Goal: Transaction & Acquisition: Book appointment/travel/reservation

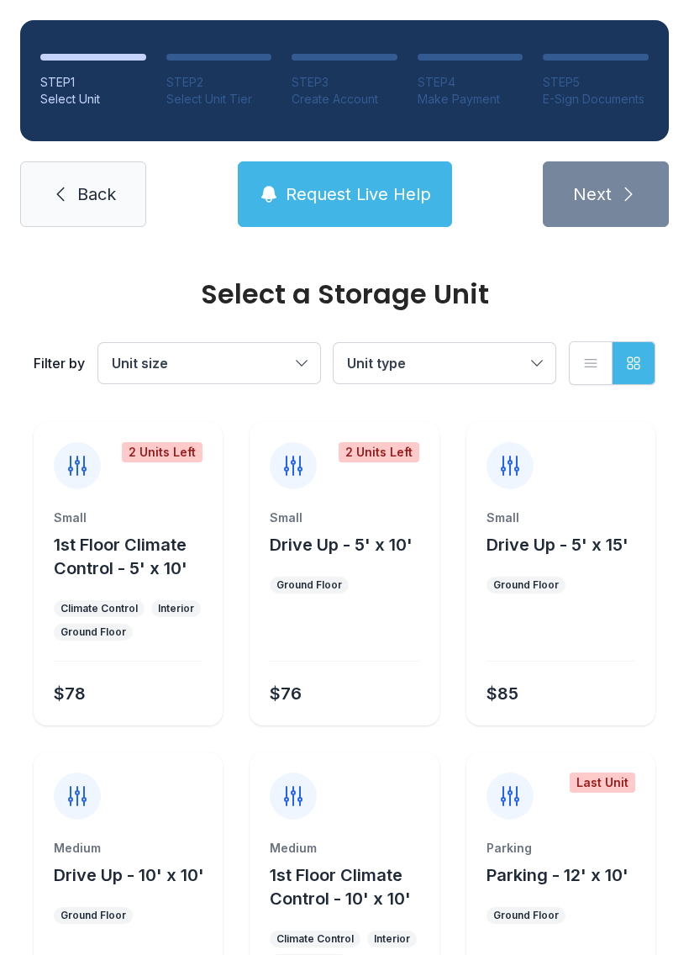
click at [251, 381] on button "Unit size" at bounding box center [209, 363] width 222 height 40
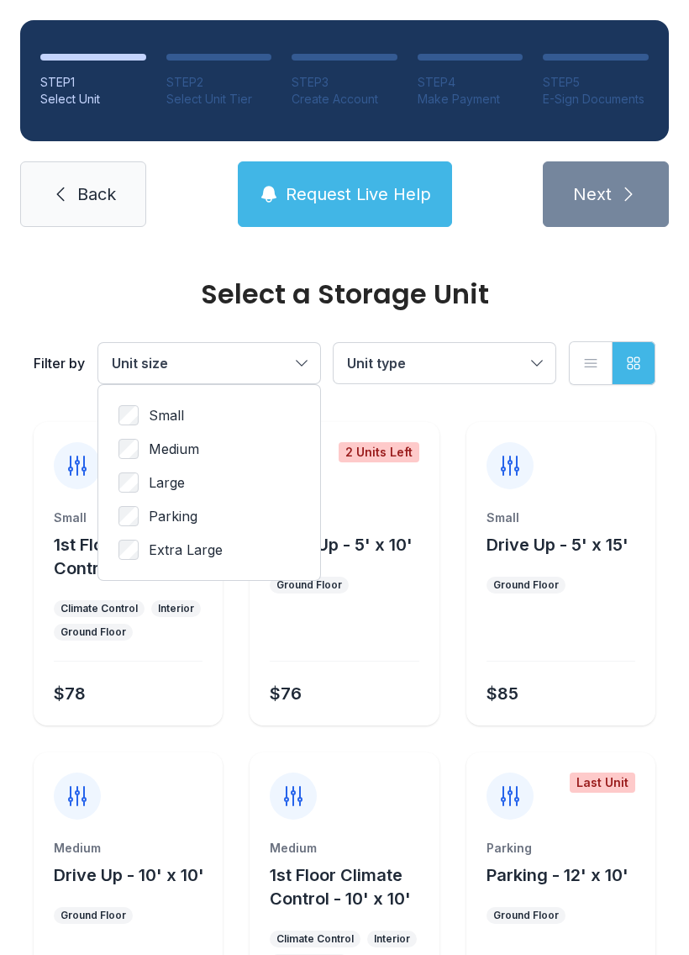
click at [460, 381] on button "Unit type" at bounding box center [445, 363] width 222 height 40
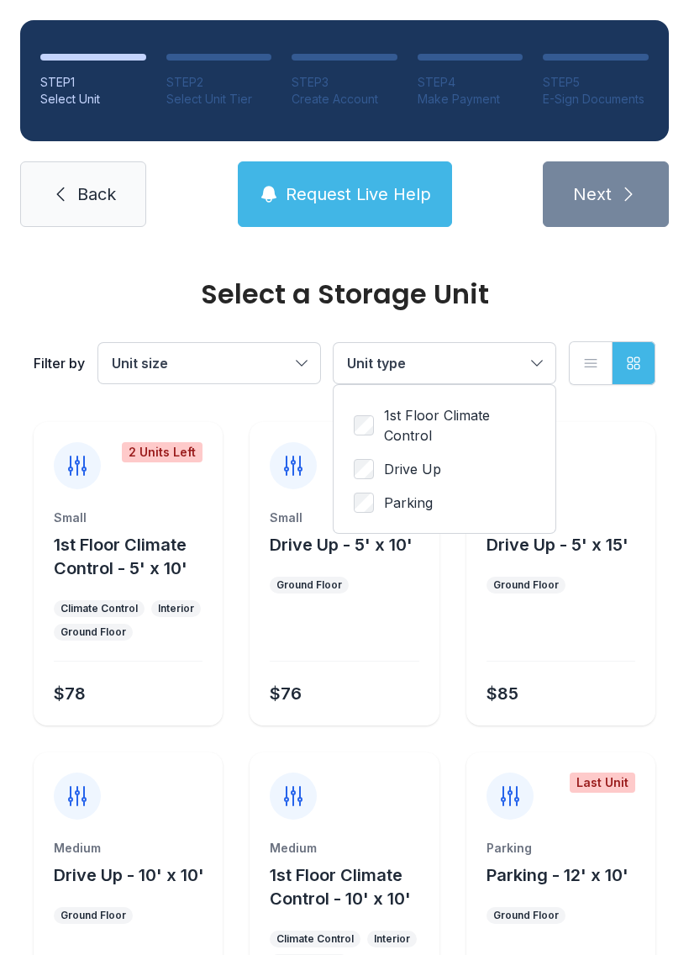
click at [377, 411] on label "1st Floor Climate Control" at bounding box center [445, 425] width 182 height 40
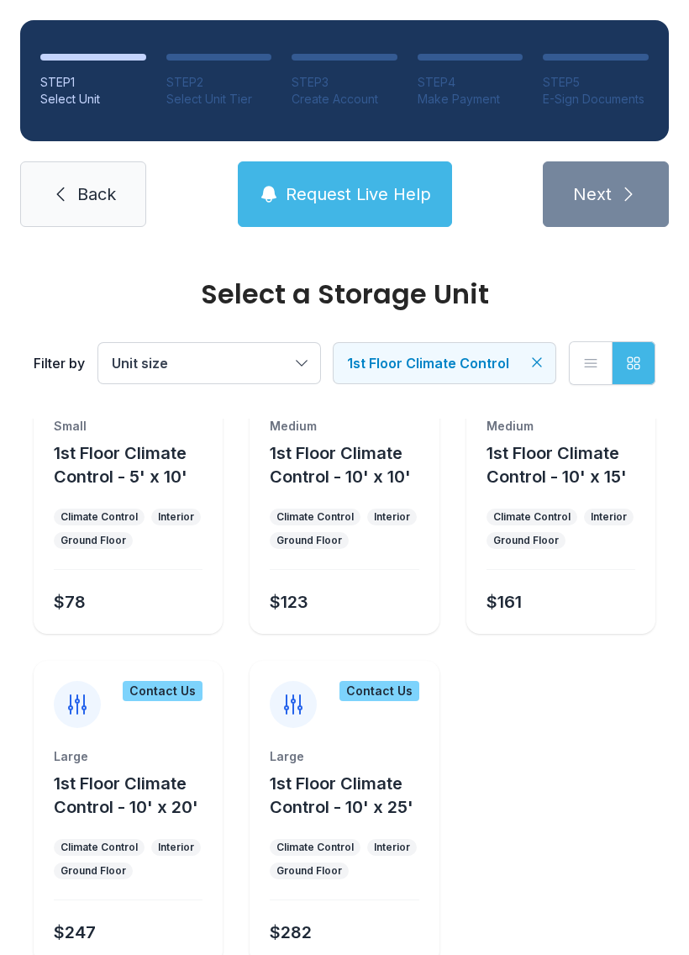
scroll to position [95, 0]
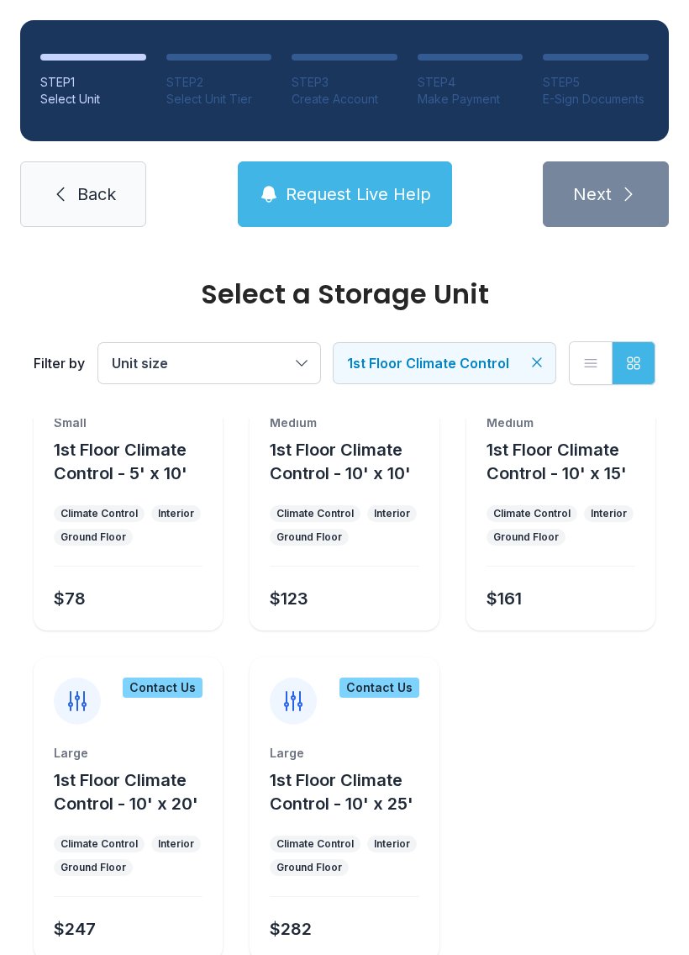
click at [387, 434] on div "Medium 1st Floor Climate Control - 10' x 10'" at bounding box center [344, 449] width 149 height 71
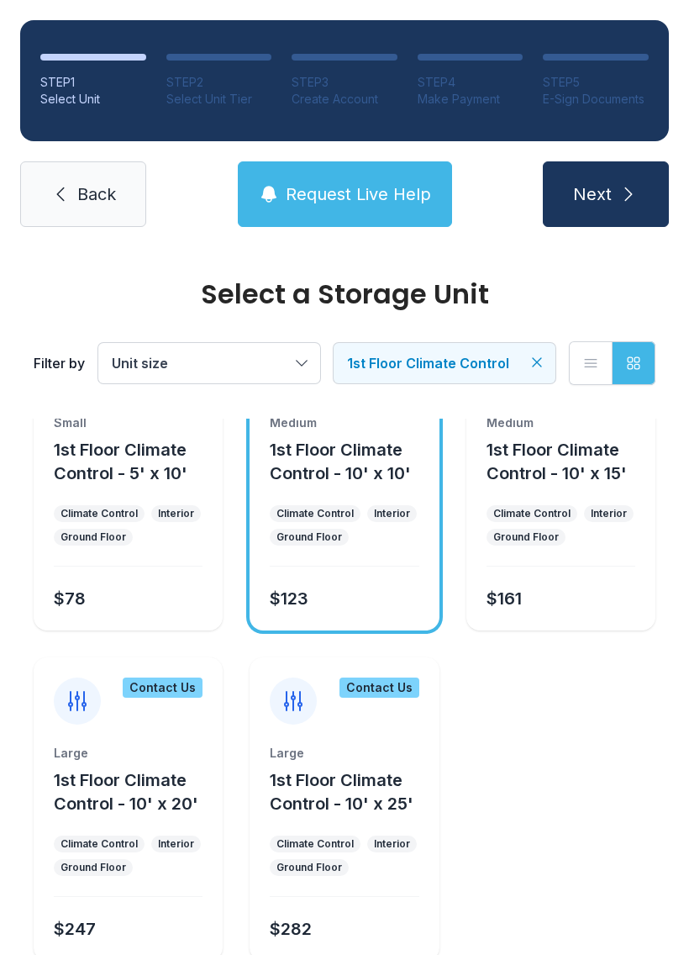
click at [604, 194] on span "Next" at bounding box center [592, 194] width 39 height 24
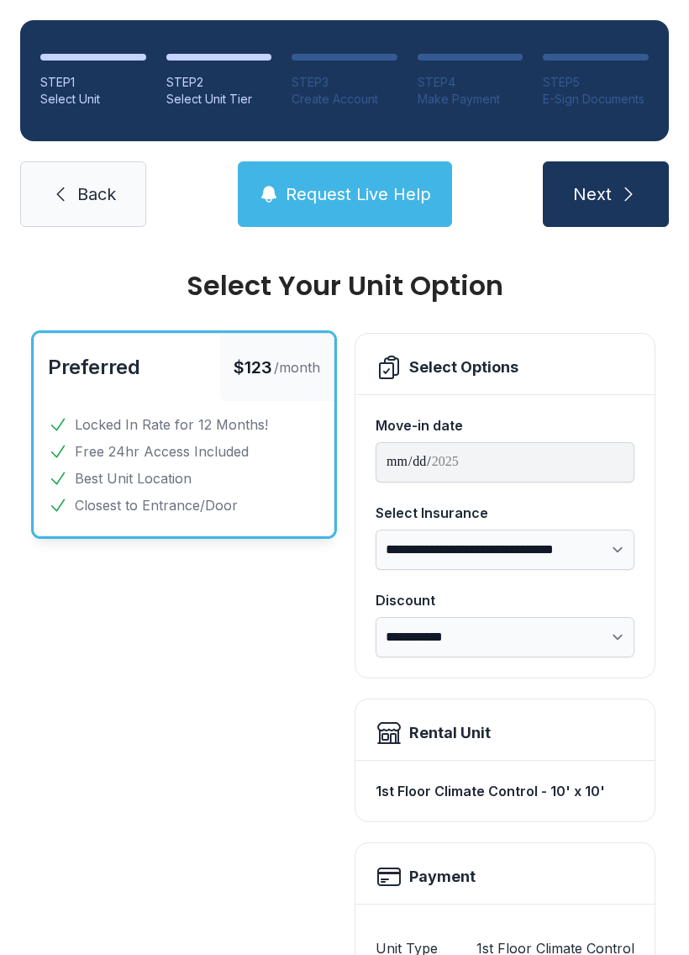
scroll to position [7, 0]
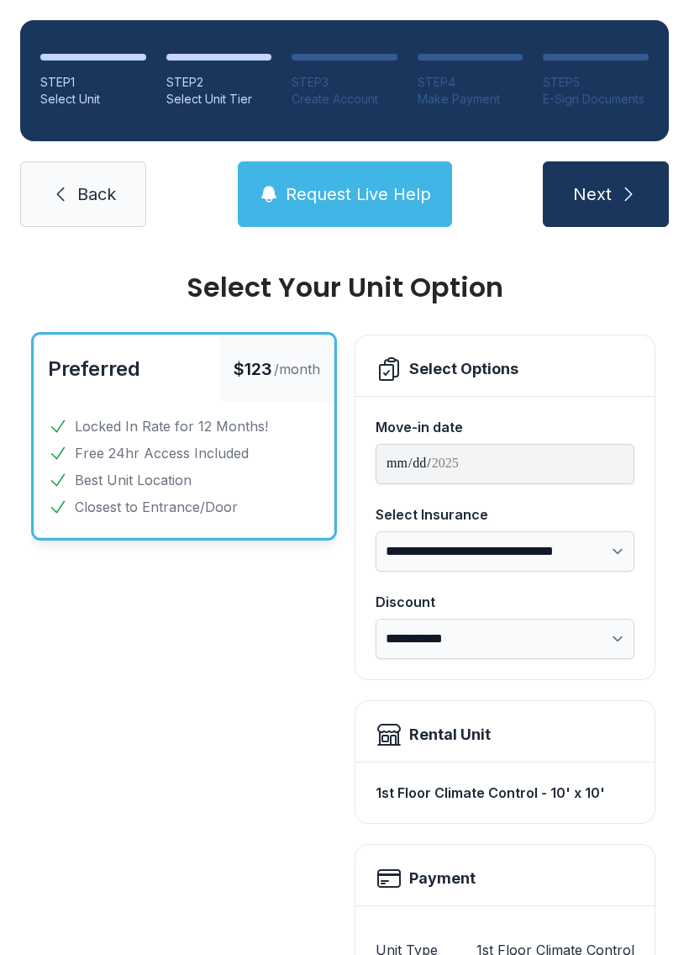
click at [92, 189] on span "Back" at bounding box center [96, 194] width 39 height 24
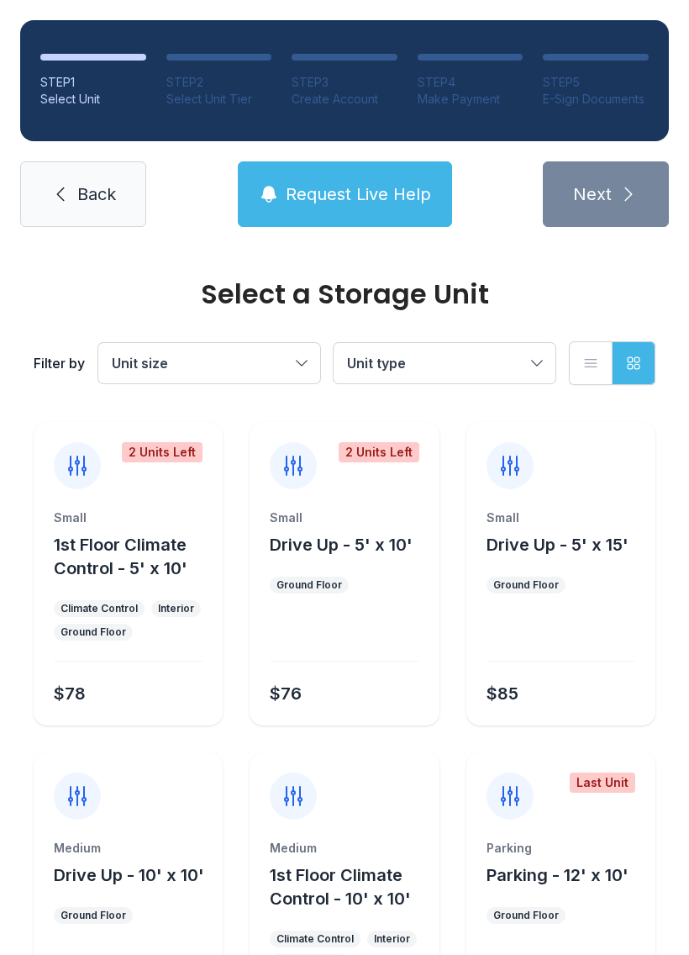
click at [457, 367] on span "Unit type" at bounding box center [436, 363] width 178 height 20
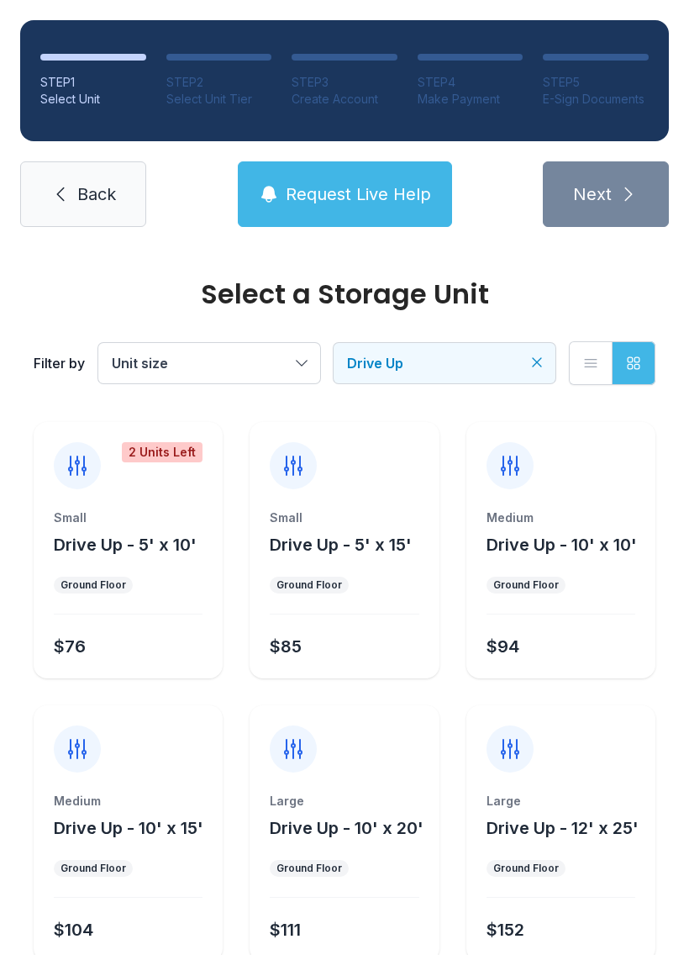
click at [574, 514] on div "Medium" at bounding box center [561, 517] width 149 height 17
